Goal: Task Accomplishment & Management: Manage account settings

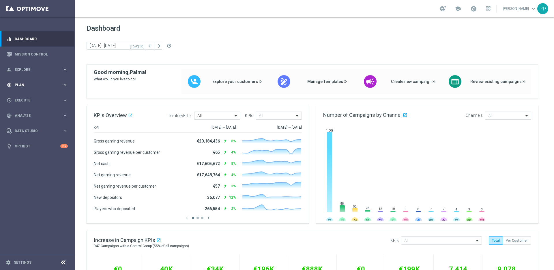
click at [19, 83] on span "Plan" at bounding box center [39, 84] width 48 height 3
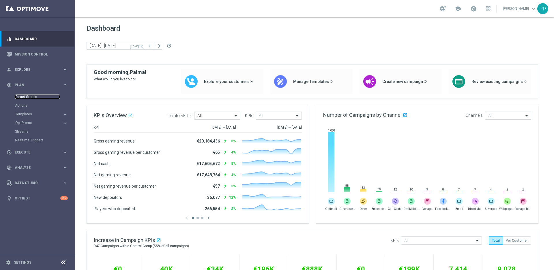
click at [23, 98] on link "Target Groups" at bounding box center [37, 96] width 45 height 5
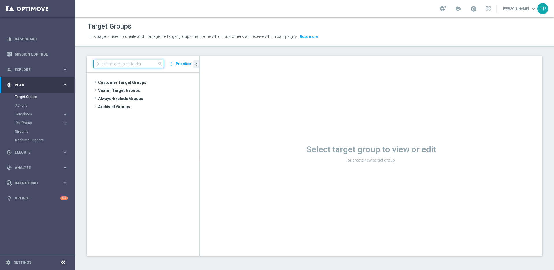
click at [136, 62] on input at bounding box center [129, 64] width 70 height 8
paste input "DE_INT__ONB_INTMIGRATION__NVIP_EMA_AUT_MIX"
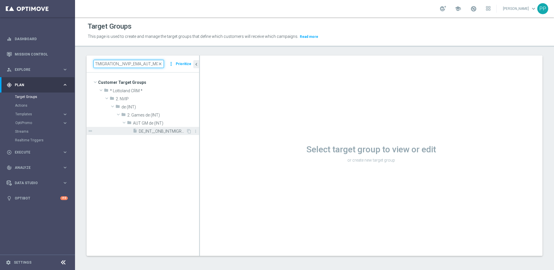
type input "DE_INT__ONB_INTMIGRATION__NVIP_EMA_AUT_MIX"
click at [168, 131] on span "DE_INT__ONB_INTMIGRATION__NVIP_EMA_AUT_MIX" at bounding box center [162, 131] width 47 height 5
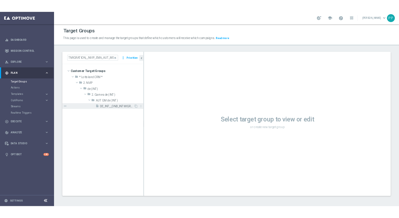
scroll to position [0, 0]
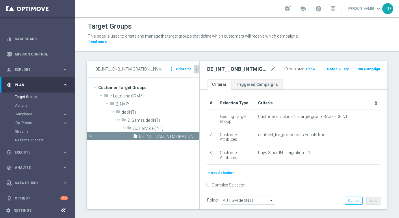
click at [197, 71] on icon "chevron_left" at bounding box center [196, 69] width 5 height 5
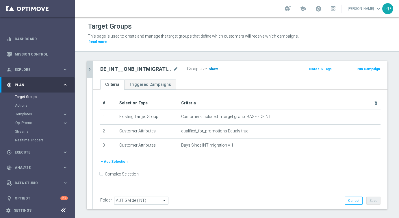
click at [213, 69] on span "Show" at bounding box center [212, 69] width 9 height 4
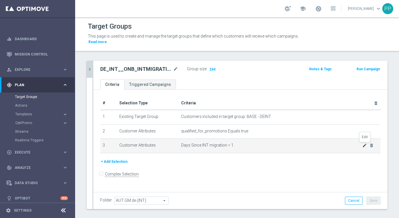
click at [364, 147] on icon "mode_edit" at bounding box center [364, 145] width 5 height 5
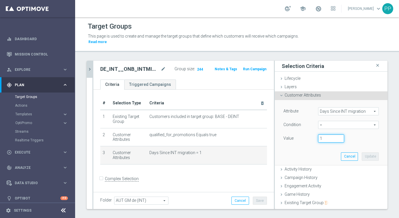
click at [323, 139] on input "1" at bounding box center [331, 138] width 26 height 8
type input "0"
click at [370, 158] on button "Update" at bounding box center [370, 156] width 17 height 8
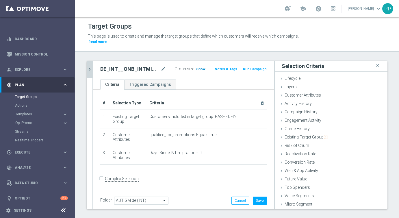
click at [197, 70] on span "Show" at bounding box center [200, 69] width 9 height 4
click at [255, 201] on button "Save" at bounding box center [260, 200] width 14 height 8
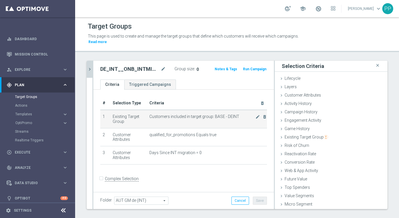
drag, startPoint x: 215, startPoint y: 116, endPoint x: 234, endPoint y: 116, distance: 19.9
click at [234, 116] on span "Customers included in target group: BASE - DEINT" at bounding box center [202, 116] width 106 height 5
drag, startPoint x: 236, startPoint y: 117, endPoint x: 213, endPoint y: 115, distance: 23.1
click at [213, 115] on span "Customers included in target group: BASE - DEINT" at bounding box center [202, 116] width 106 height 5
copy span "BASE - DEINT"
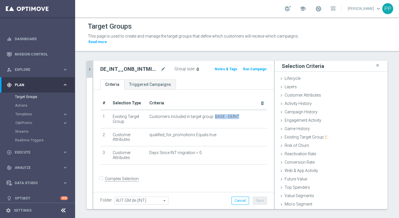
click at [90, 66] on button "chevron_right" at bounding box center [90, 69] width 6 height 17
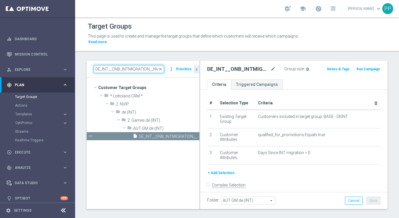
scroll to position [0, 31]
drag, startPoint x: 95, startPoint y: 70, endPoint x: 216, endPoint y: 86, distance: 122.1
click at [216, 86] on as-split "DE_INT__ONB_INTMIGRATION__NVIP_EMA_AUT_MIX close more_vert Prioritize Customer …" at bounding box center [237, 135] width 301 height 148
paste input "BASE - DEINT"
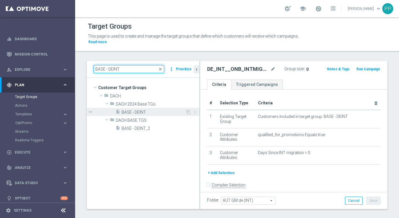
type input "BASE - DEINT"
click at [132, 111] on span "BASE - DEINT" at bounding box center [154, 112] width 64 height 5
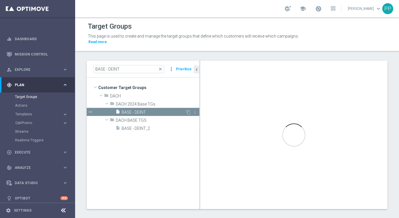
checkbox input "true"
type input "DACH 2024 Base TGs"
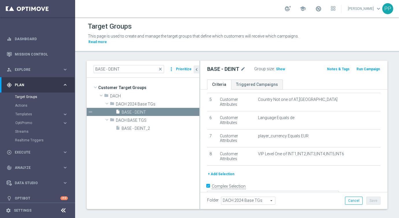
scroll to position [96, 0]
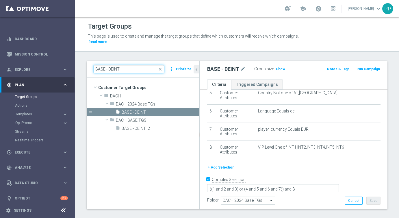
drag, startPoint x: 124, startPoint y: 69, endPoint x: 95, endPoint y: 66, distance: 29.0
click at [95, 66] on input "BASE - DEINT" at bounding box center [129, 69] width 70 height 8
paste input "DE_INT__ONB_INTMIGRATION__NVIP_EMA_AUT_MIX"
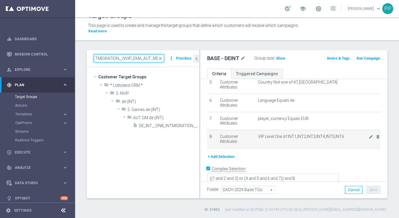
scroll to position [10, 0]
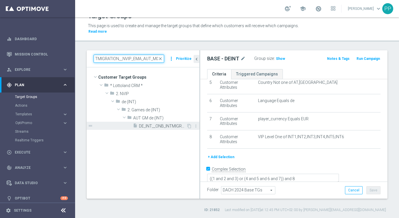
type input "DE_INT__ONB_INTMIGRATION__NVIP_EMA_AUT_MIX"
click at [157, 125] on span "DE_INT__ONB_INTMIGRATION__NVIP_EMA_AUT_MIX" at bounding box center [162, 126] width 47 height 5
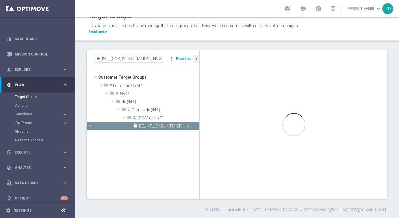
checkbox input "false"
type input "AUT GM de (INT)"
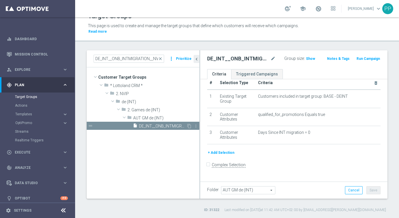
scroll to position [5, 0]
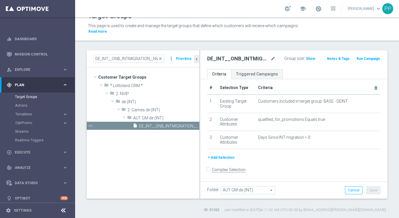
click at [224, 156] on button "+ Add Selection" at bounding box center [221, 157] width 28 height 6
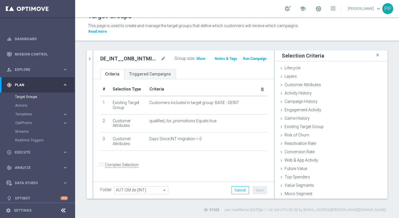
scroll to position [0, 0]
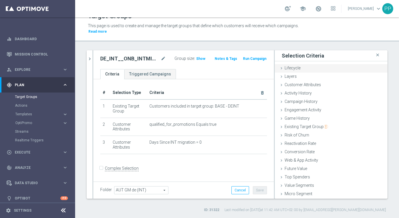
click at [291, 66] on span "Lifecycle" at bounding box center [292, 68] width 16 height 5
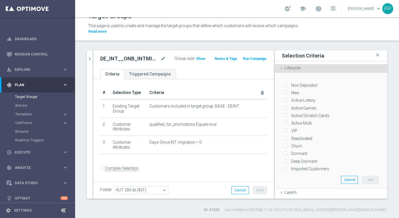
click at [279, 68] on icon at bounding box center [281, 68] width 5 height 5
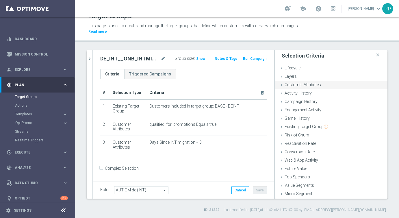
click at [282, 85] on icon at bounding box center [281, 85] width 5 height 5
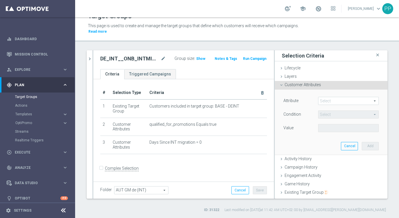
click at [329, 99] on span at bounding box center [348, 101] width 60 height 8
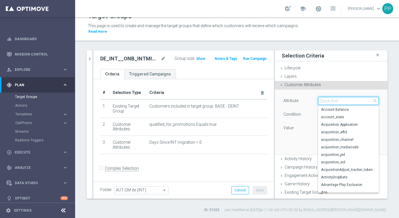
click at [329, 99] on input "search" at bounding box center [348, 101] width 61 height 8
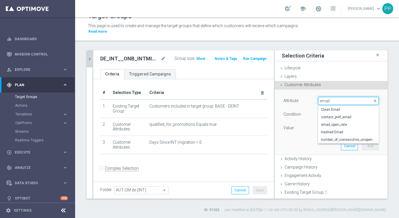
type input "email"
click at [90, 60] on icon "chevron_right" at bounding box center [89, 58] width 5 height 5
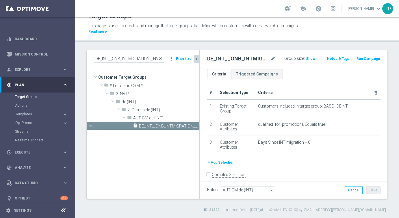
click at [162, 57] on span "close" at bounding box center [160, 58] width 5 height 5
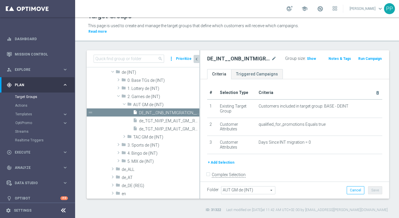
scroll to position [54, 0]
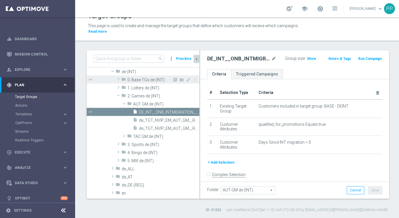
click at [118, 80] on span at bounding box center [118, 79] width 6 height 7
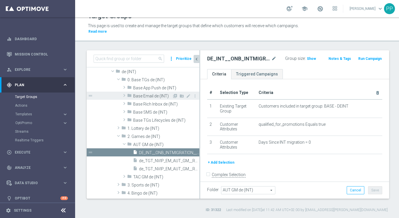
click at [124, 97] on span at bounding box center [124, 95] width 6 height 7
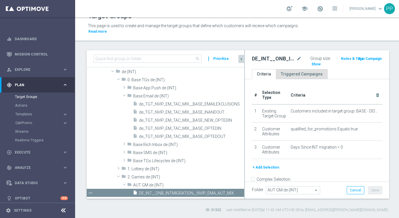
drag, startPoint x: 200, startPoint y: 80, endPoint x: 317, endPoint y: 78, distance: 117.8
click at [317, 78] on as-split "search more_vert Prioritize Customer Target Groups library_add create_new_folder" at bounding box center [238, 124] width 302 height 148
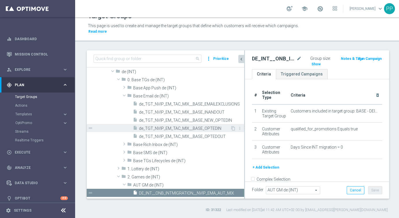
click at [150, 127] on span "de_TGT_NVIP_EM_TAC_MIX__BASE_OPTEDIN" at bounding box center [184, 128] width 91 height 5
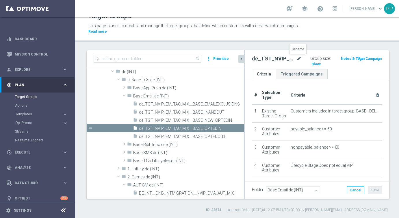
click at [299, 58] on icon "mode_edit" at bounding box center [298, 58] width 5 height 7
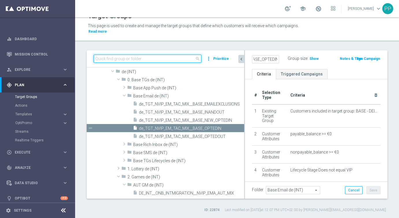
click at [148, 57] on input at bounding box center [148, 59] width 108 height 8
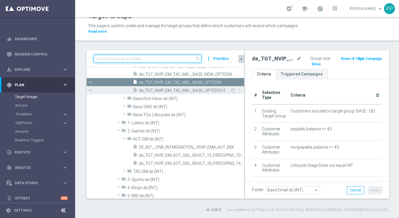
scroll to position [100, 0]
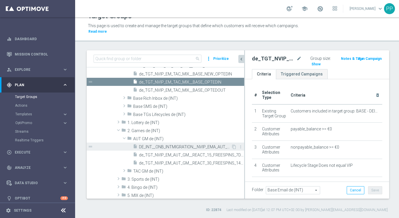
click at [145, 144] on span "DE_INT__ONB_INTMIGRATION__NVIP_EMA_AUT_MIX" at bounding box center [185, 146] width 92 height 5
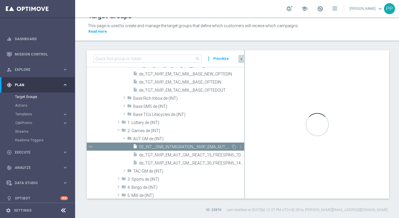
type input "AUT GM de (INT)"
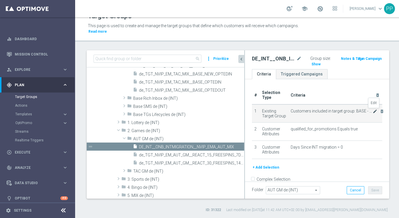
click at [372, 110] on icon "mode_edit" at bounding box center [374, 111] width 5 height 5
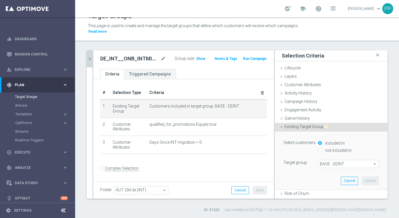
click at [348, 163] on span "BASE - DEINT" at bounding box center [348, 164] width 60 height 8
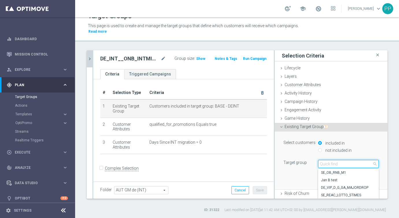
click at [339, 166] on input "search" at bounding box center [348, 164] width 61 height 8
paste input "de_TGT_NVIP_EM_TAC_MIX__BASE_OPTEDIN"
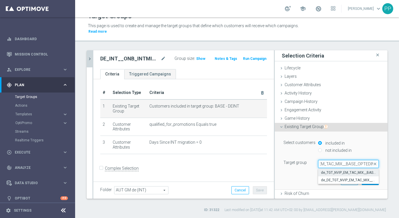
type input "de_TGT_NVIP_EM_TAC_MIX__BASE_OPTEDIN"
click at [335, 173] on span "de_TGT_NVIP_EM_TAC_MIX__BASE_OPTEDIN" at bounding box center [348, 172] width 55 height 5
type input "de_TGT_NVIP_EM_TAC_MIX__BASE_OPTEDIN"
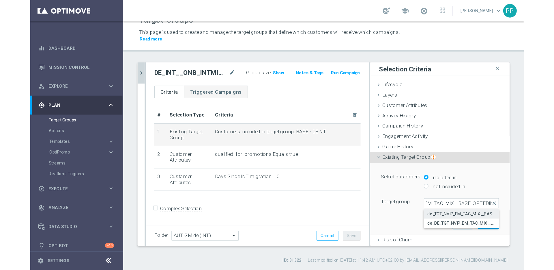
scroll to position [0, 0]
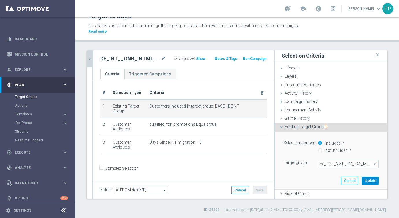
click at [371, 180] on button "Update" at bounding box center [370, 180] width 17 height 8
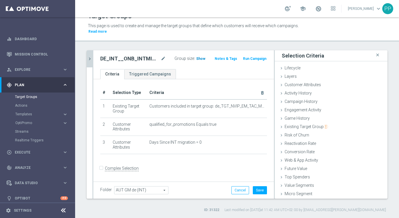
click at [200, 59] on span "Show" at bounding box center [200, 59] width 9 height 4
click at [259, 190] on button "Save" at bounding box center [260, 190] width 14 height 8
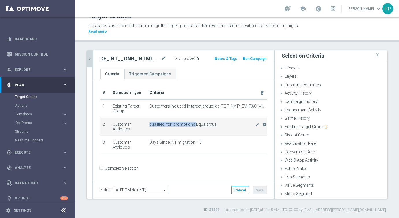
drag, startPoint x: 149, startPoint y: 124, endPoint x: 194, endPoint y: 125, distance: 44.5
click at [194, 125] on span "qualified_for_promotions Equals true" at bounding box center [202, 124] width 106 height 5
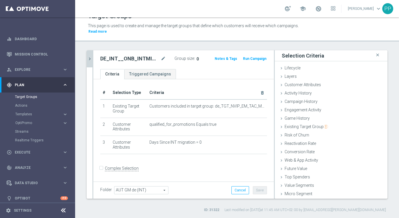
click at [195, 163] on div "+ Add Selection" at bounding box center [183, 161] width 175 height 5
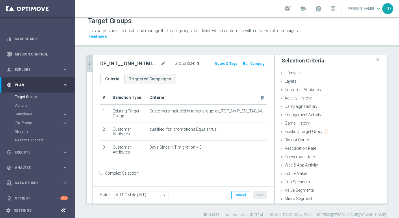
scroll to position [5, 0]
